Goal: Task Accomplishment & Management: Manage account settings

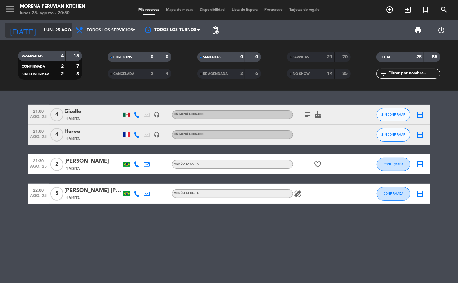
click at [54, 29] on input "lun. 25 ago." at bounding box center [69, 29] width 57 height 11
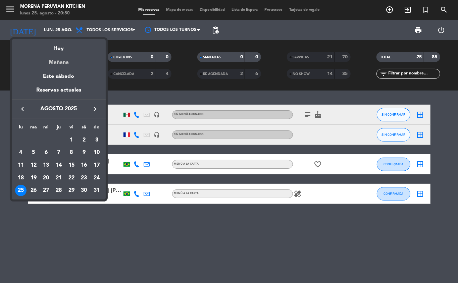
click at [70, 65] on div "Mañana" at bounding box center [59, 60] width 94 height 14
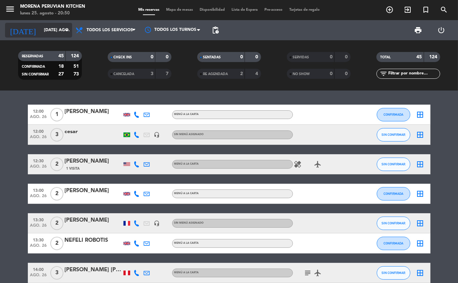
click at [50, 29] on input "[DATE] ago." at bounding box center [69, 29] width 57 height 11
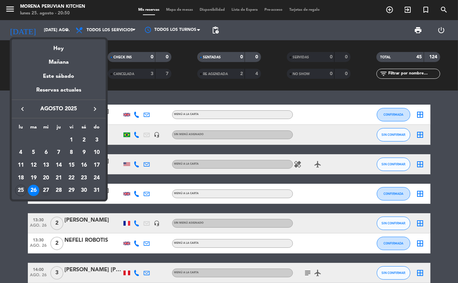
click at [43, 192] on div "27" at bounding box center [45, 190] width 11 height 11
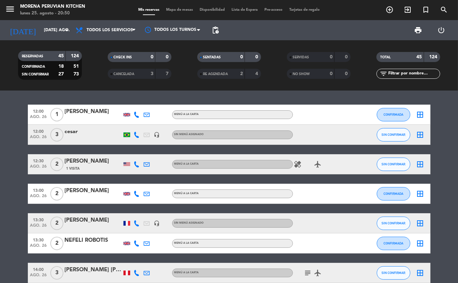
type input "mié. 27 ago."
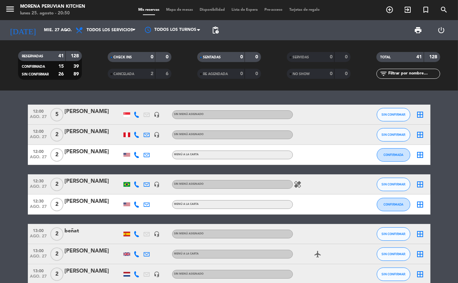
click at [86, 234] on div "beñat" at bounding box center [93, 231] width 57 height 9
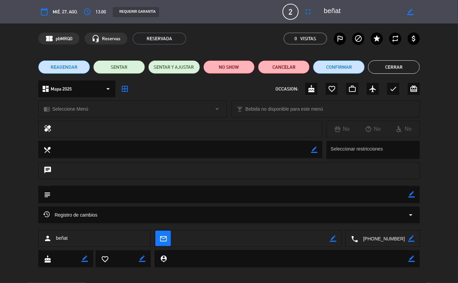
click at [66, 65] on span "REAGENDAR" at bounding box center [64, 67] width 27 height 7
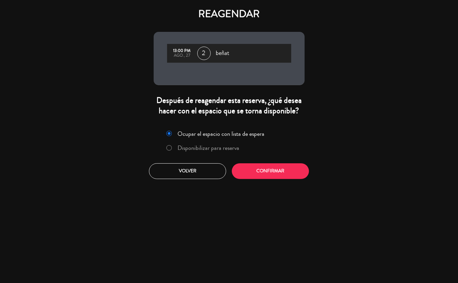
click at [210, 147] on label "Disponibilizar para reserva" at bounding box center [208, 148] width 62 height 6
click at [256, 164] on button "Confirmar" at bounding box center [270, 171] width 77 height 16
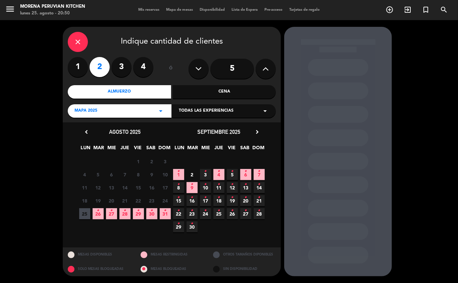
click at [95, 215] on span "26 •" at bounding box center [98, 213] width 11 height 11
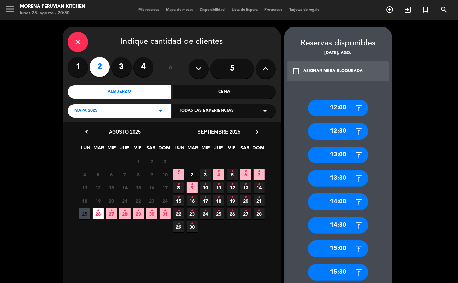
click at [352, 158] on div "13:00" at bounding box center [338, 154] width 60 height 17
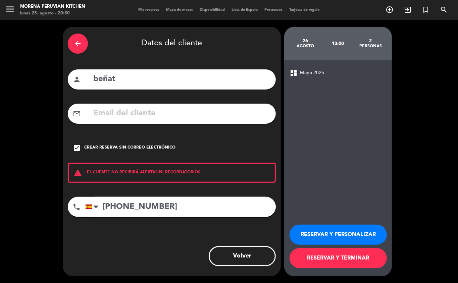
click at [336, 260] on button "RESERVAR Y TERMINAR" at bounding box center [337, 258] width 97 height 20
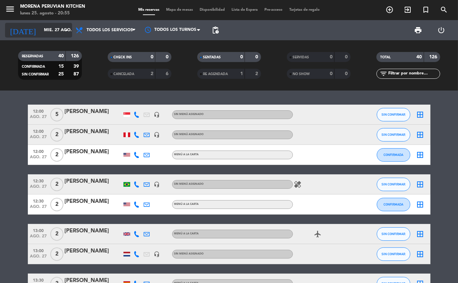
click at [43, 32] on input "mié. 27 ago." at bounding box center [69, 29] width 57 height 11
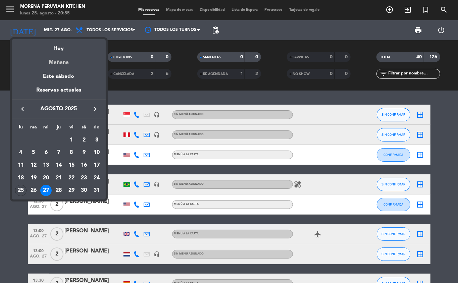
click at [72, 62] on div "Mañana" at bounding box center [59, 60] width 94 height 14
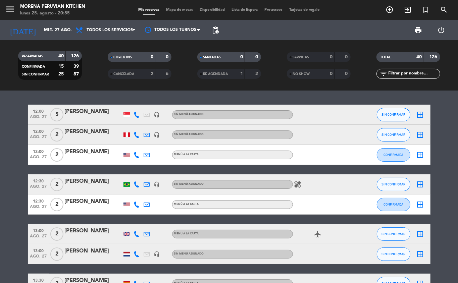
type input "[DATE] ago."
